Goal: Task Accomplishment & Management: Use online tool/utility

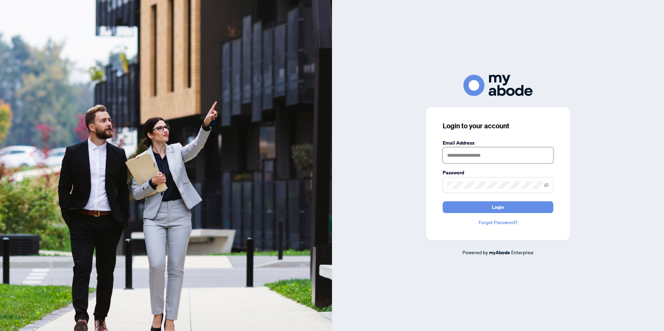
click at [499, 154] on input "text" at bounding box center [498, 155] width 111 height 16
type input "**********"
click at [443, 201] on button "Login" at bounding box center [498, 207] width 111 height 12
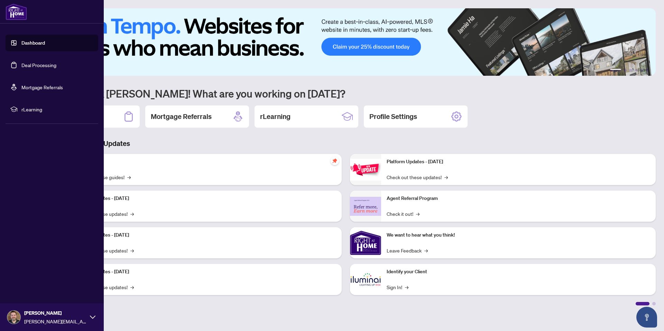
click at [33, 62] on link "Deal Processing" at bounding box center [38, 65] width 35 height 6
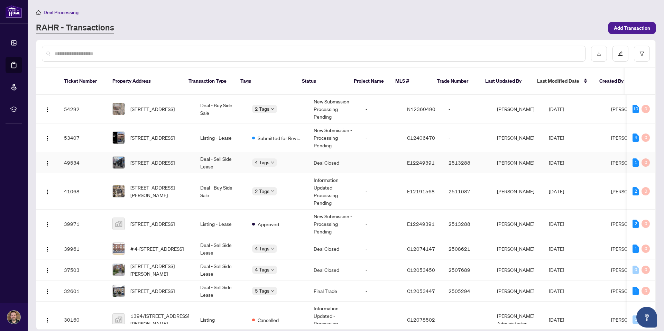
click at [360, 154] on td "-" at bounding box center [381, 162] width 42 height 21
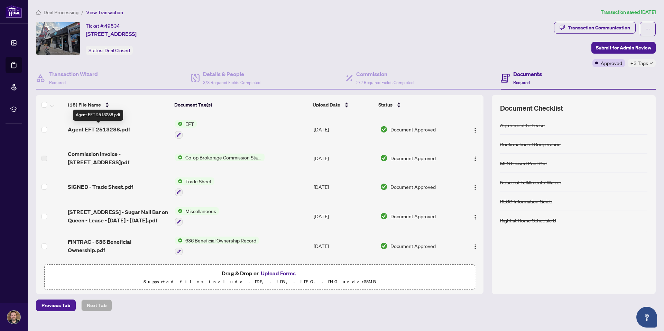
click at [120, 127] on span "Agent EFT 2513288.pdf" at bounding box center [99, 129] width 62 height 8
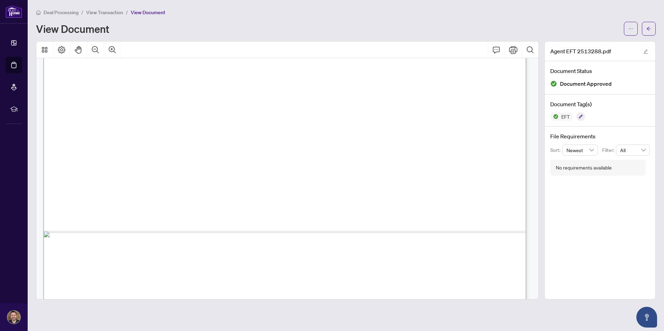
scroll to position [398, 0]
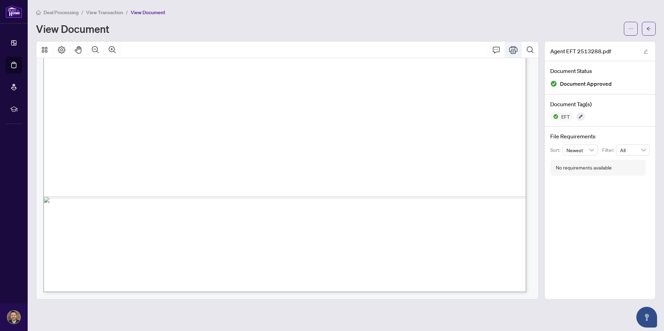
click at [511, 51] on icon "Print" at bounding box center [513, 50] width 8 height 8
